Goal: Information Seeking & Learning: Learn about a topic

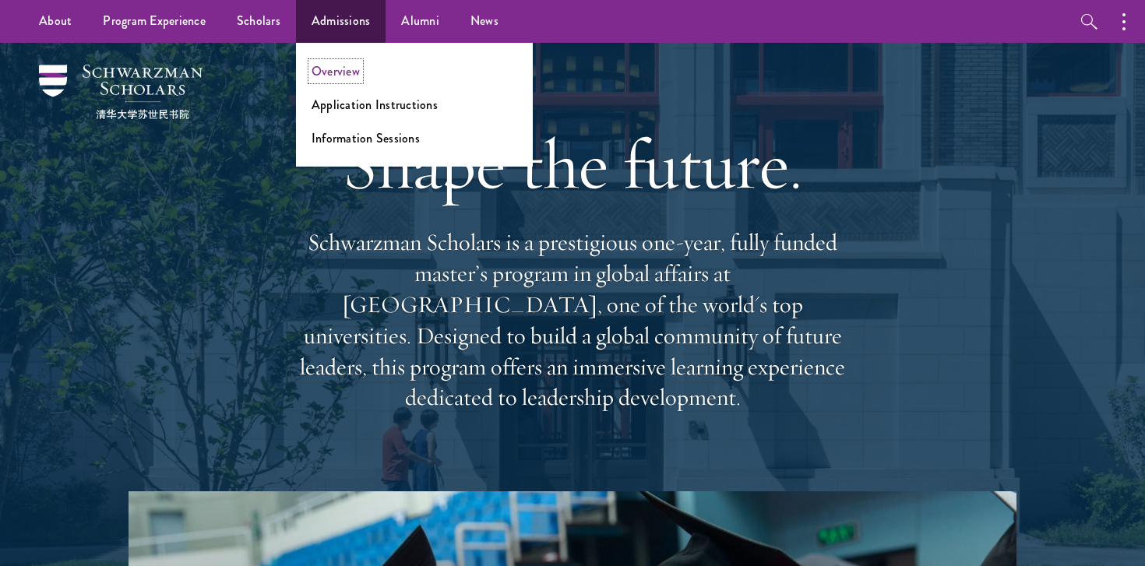
click at [343, 70] on link "Overview" at bounding box center [336, 71] width 48 height 18
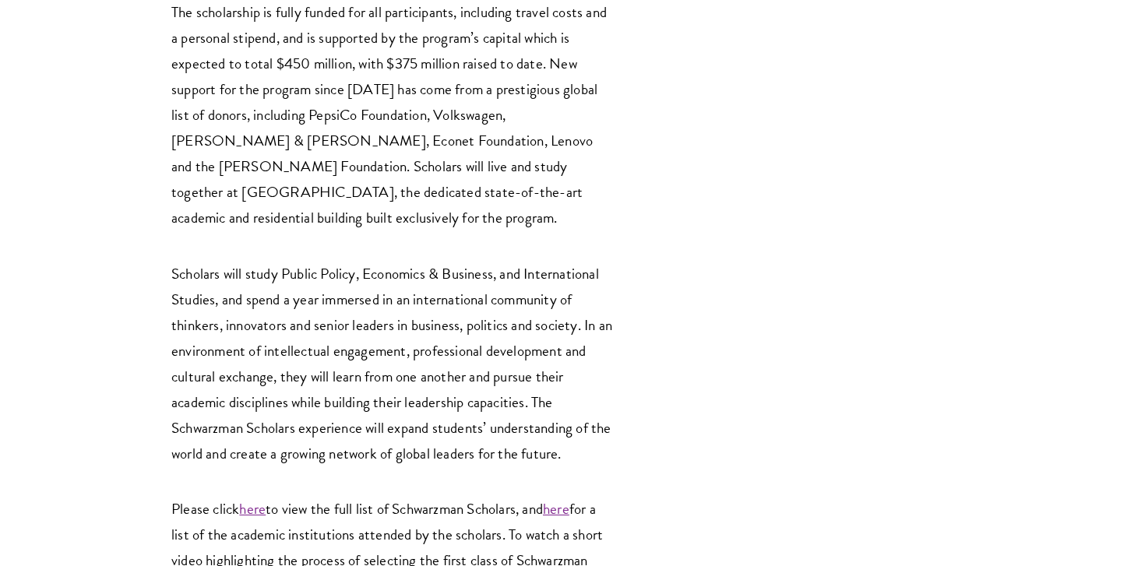
scroll to position [2801, 0]
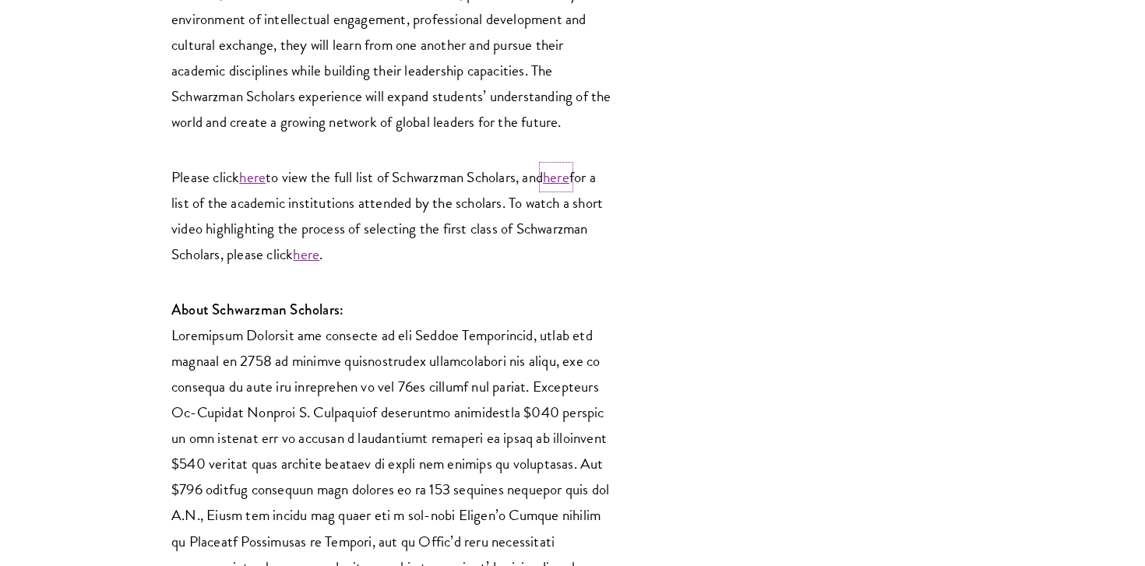
click at [561, 166] on link "here" at bounding box center [556, 177] width 26 height 23
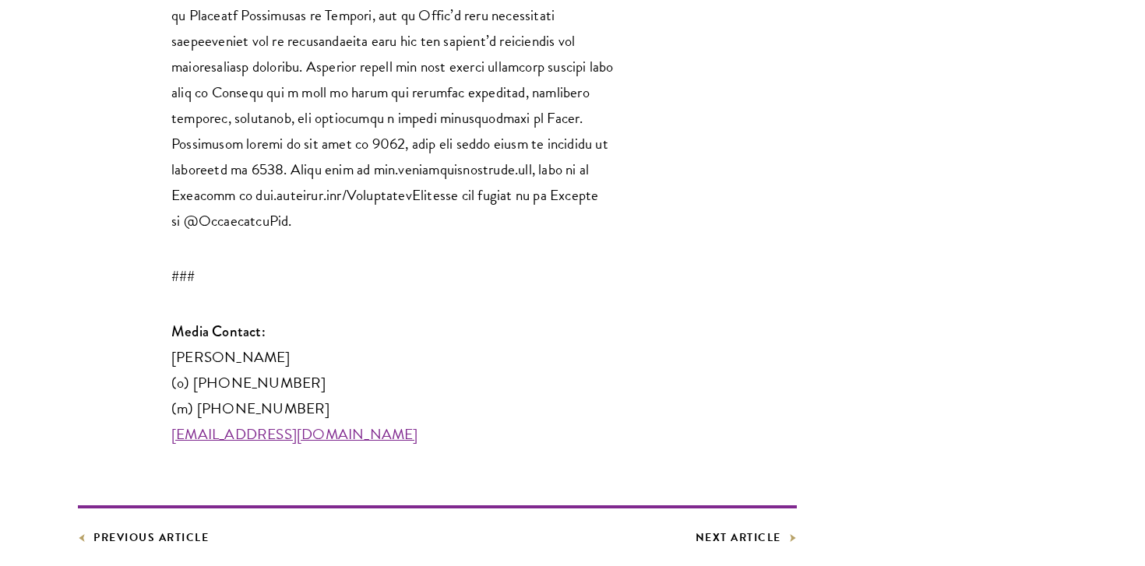
scroll to position [3414, 0]
